Goal: Information Seeking & Learning: Learn about a topic

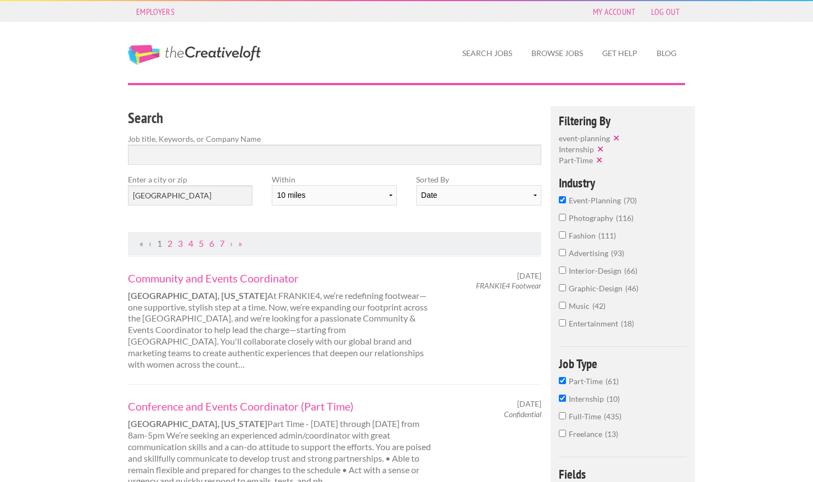
scroll to position [153, 0]
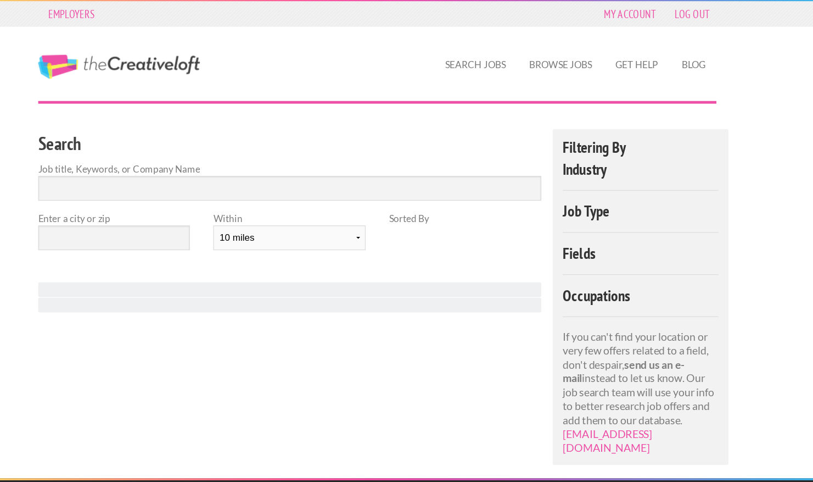
click at [590, 169] on h4 "Job Type" at bounding box center [623, 173] width 128 height 13
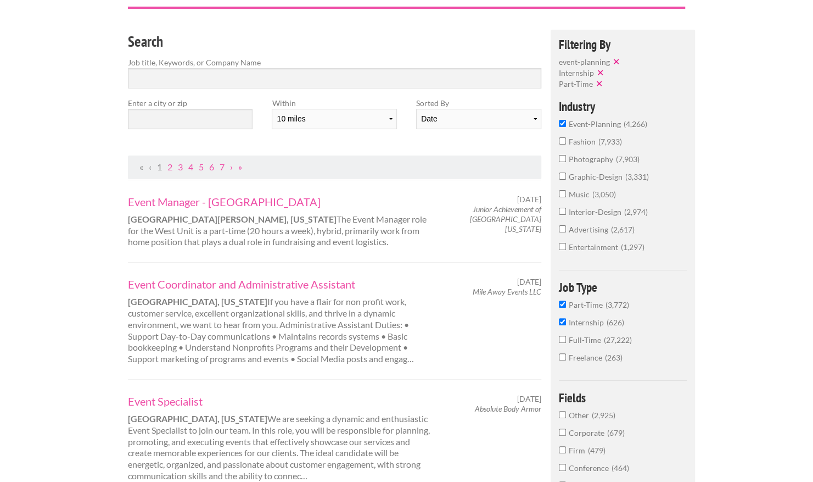
scroll to position [67, 0]
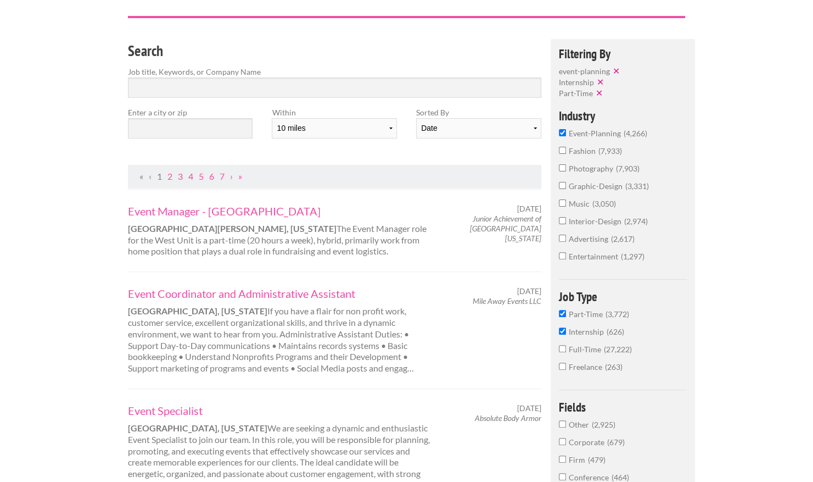
click at [597, 96] on button "✕" at bounding box center [600, 92] width 15 height 11
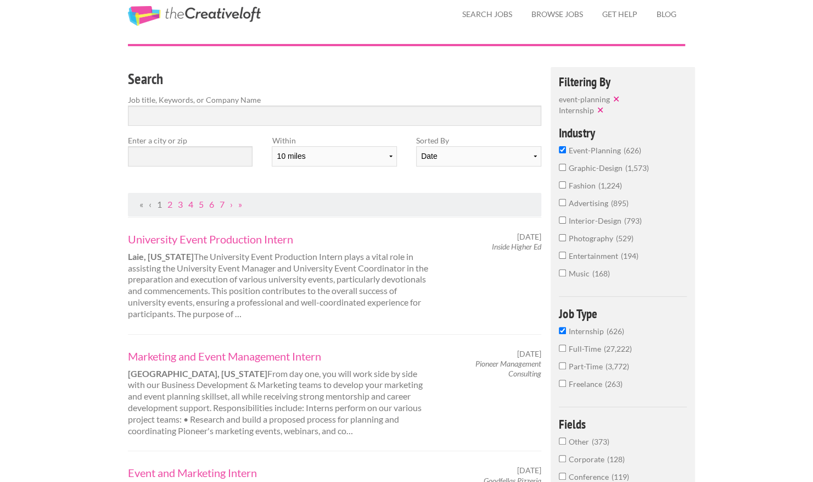
scroll to position [14, 0]
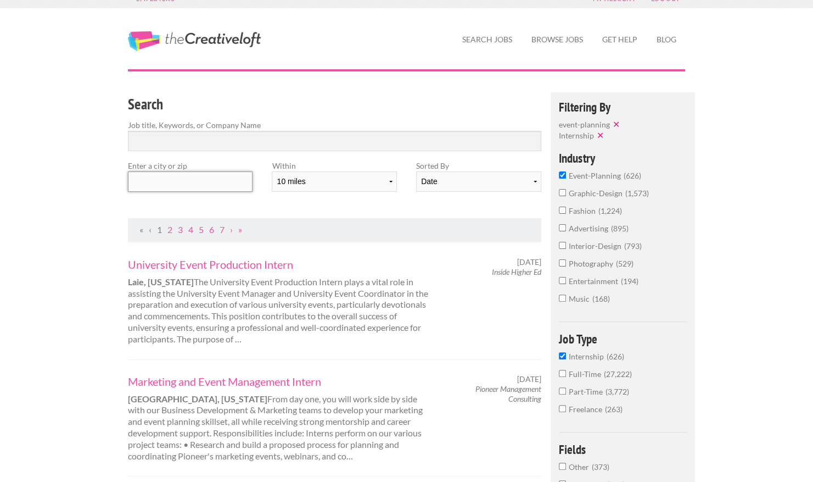
click at [239, 181] on input "text" at bounding box center [190, 181] width 125 height 20
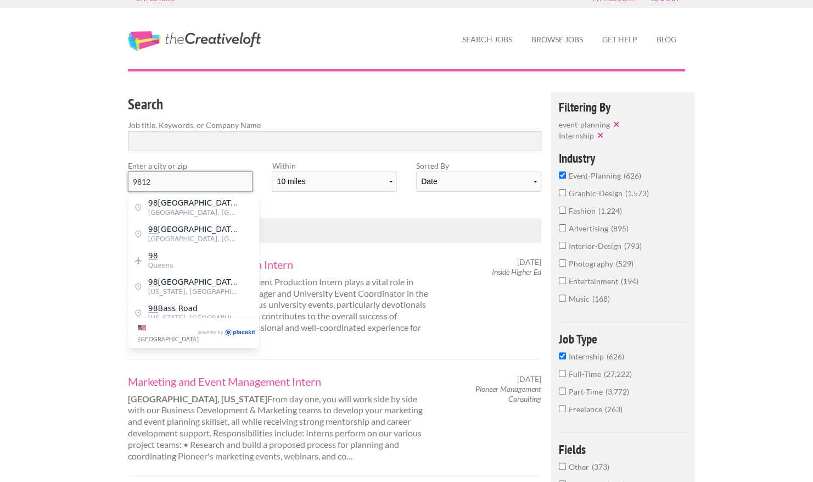
type input "98122"
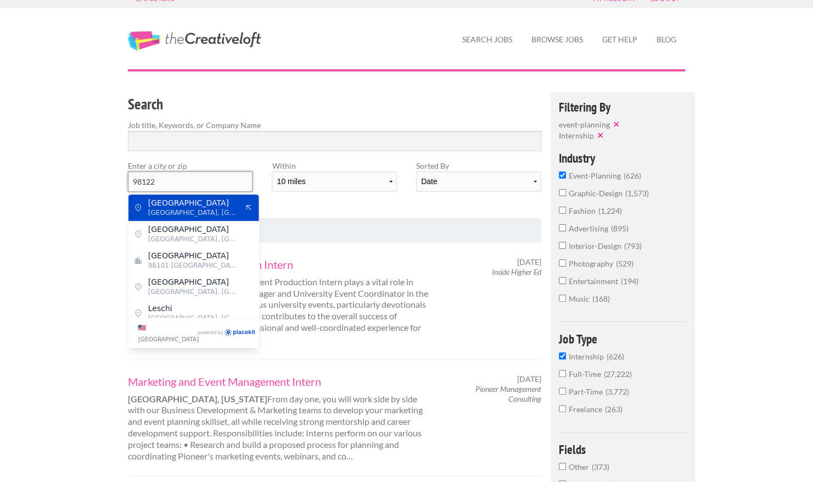
drag, startPoint x: 187, startPoint y: 184, endPoint x: 60, endPoint y: 187, distance: 126.3
click at [194, 208] on span "98101 [GEOGRAPHIC_DATA]" at bounding box center [193, 213] width 90 height 10
type input "[GEOGRAPHIC_DATA]"
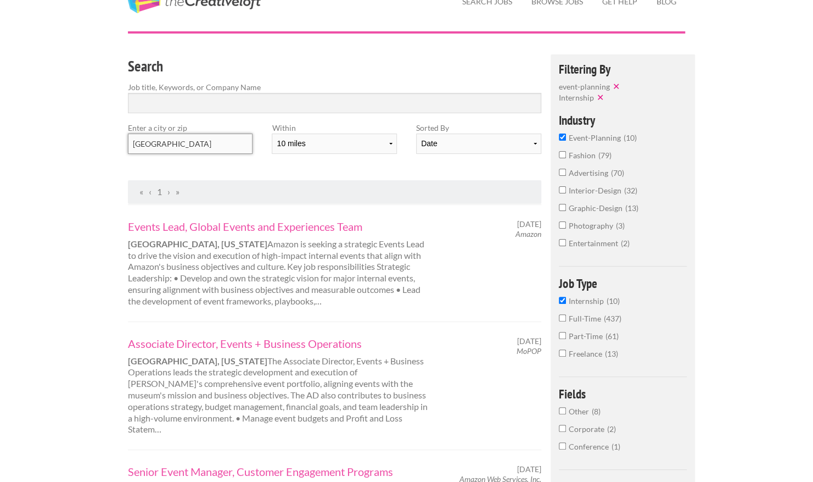
scroll to position [50, 0]
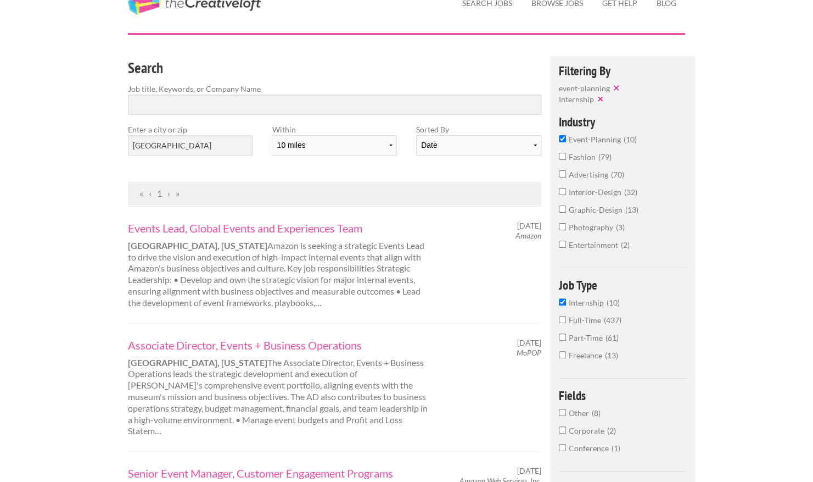
click at [582, 303] on span "Internship" at bounding box center [588, 302] width 38 height 9
click at [566, 303] on input "Internship 10" at bounding box center [562, 301] width 7 height 7
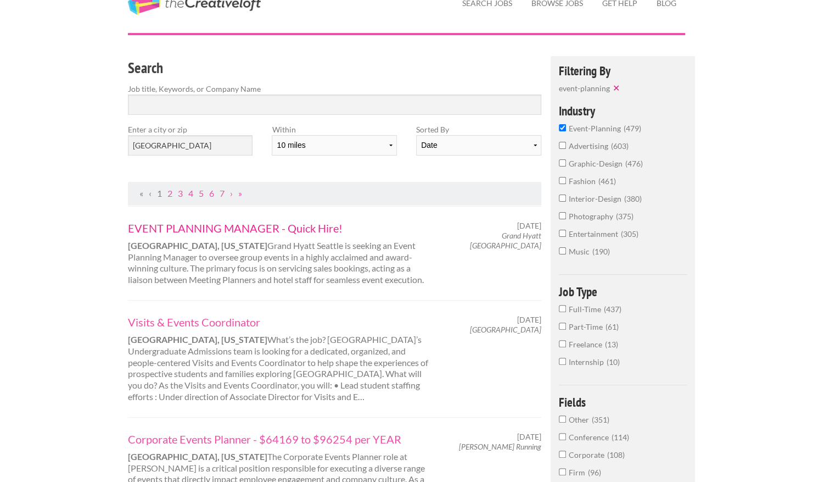
click at [292, 230] on link "EVENT PLANNING MANAGER - Quick Hire!" at bounding box center [280, 228] width 305 height 14
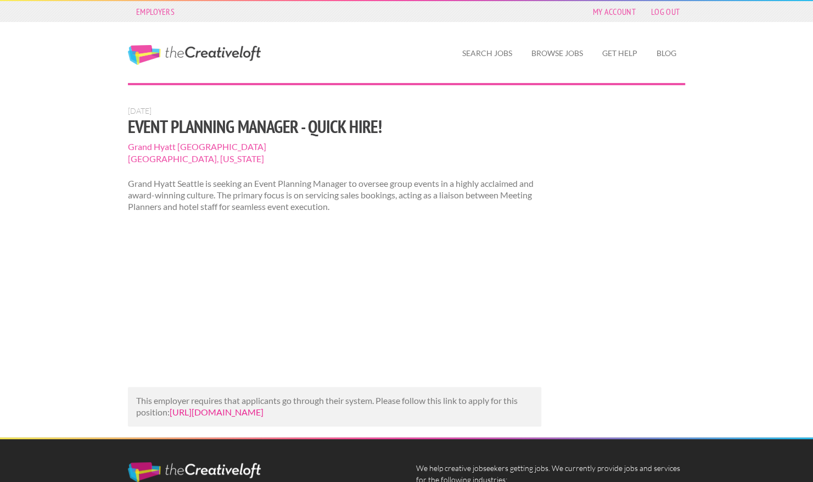
drag, startPoint x: 506, startPoint y: 422, endPoint x: 171, endPoint y: 413, distance: 335.1
click at [171, 413] on p "This employer requires that applicants go through their system. Please follow t…" at bounding box center [334, 406] width 397 height 23
copy link "https://oysterlink.com/job-posting/event-planning-manager-30/?utm_campaign=goog…"
